Goal: Download file/media

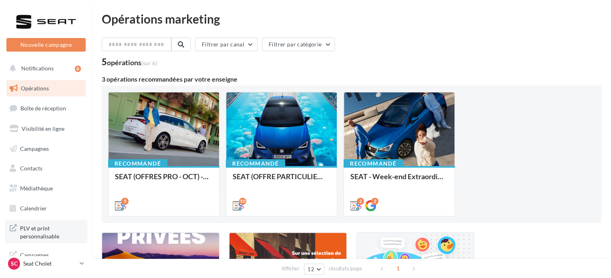
click at [50, 238] on span "PLV et print personnalisable" at bounding box center [51, 231] width 62 height 17
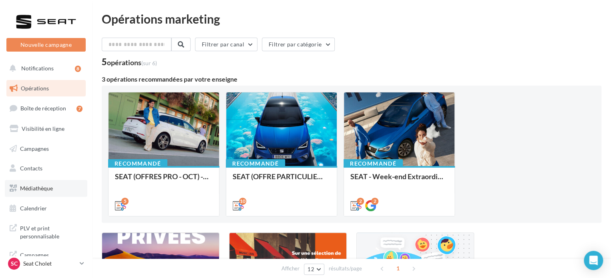
click at [38, 187] on span "Médiathèque" at bounding box center [36, 188] width 33 height 7
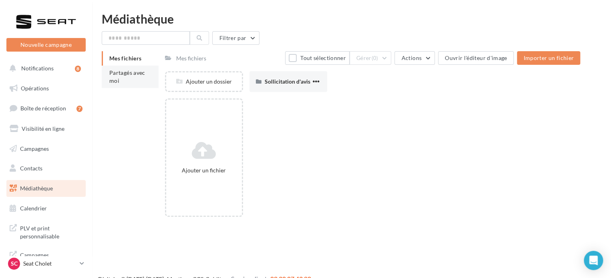
click at [138, 77] on li "Partagés avec moi" at bounding box center [130, 77] width 57 height 22
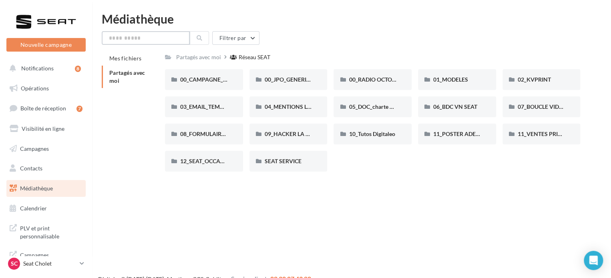
click at [183, 43] on input "text" at bounding box center [146, 38] width 88 height 14
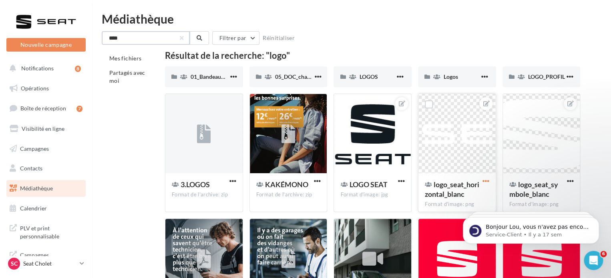
type input "****"
click at [487, 180] on span "button" at bounding box center [486, 181] width 7 height 7
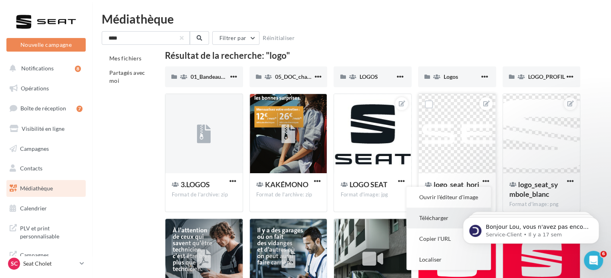
click at [442, 216] on button "Télécharger" at bounding box center [449, 218] width 85 height 21
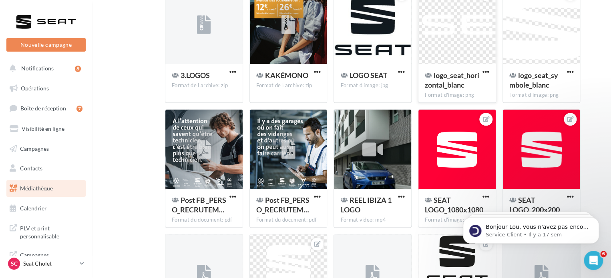
scroll to position [24, 0]
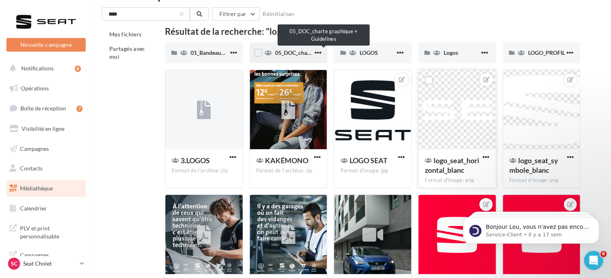
click at [303, 56] on span "05_DOC_charte graphique + Guidelines" at bounding box center [324, 52] width 98 height 7
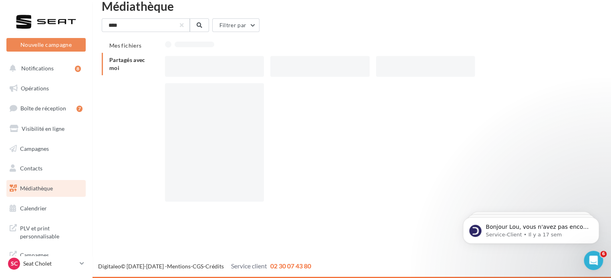
scroll to position [13, 0]
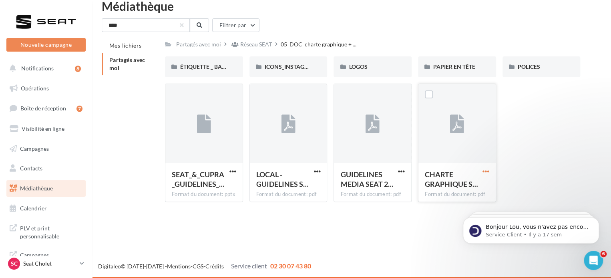
click at [485, 169] on span "button" at bounding box center [486, 171] width 7 height 7
click at [463, 182] on button "Télécharger" at bounding box center [451, 187] width 80 height 21
click at [489, 172] on span "button" at bounding box center [486, 171] width 7 height 7
click at [463, 207] on body "Bonjour Lou, vous n'avez pas encore souscrit au module Marketing Direct ? Pour …" at bounding box center [531, 229] width 154 height 50
click at [433, 211] on button "Copier l'URL" at bounding box center [451, 208] width 80 height 21
